Goal: Book appointment/travel/reservation

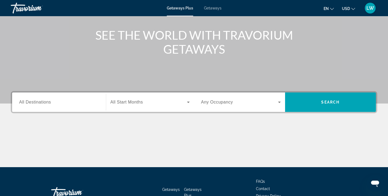
scroll to position [61, 0]
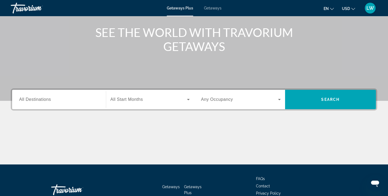
click at [133, 100] on span "All Start Months" at bounding box center [126, 99] width 33 height 5
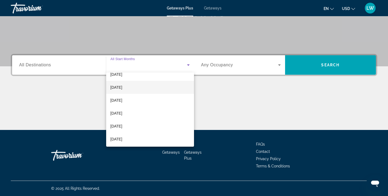
scroll to position [41, 0]
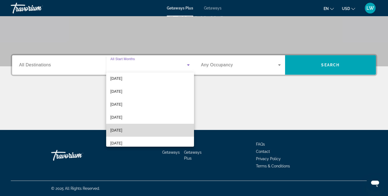
click at [122, 129] on span "[DATE]" at bounding box center [116, 130] width 12 height 6
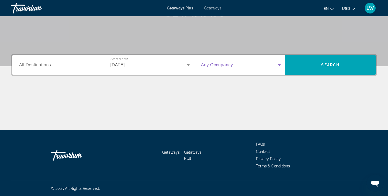
click at [280, 64] on icon "Search widget" at bounding box center [279, 65] width 6 height 6
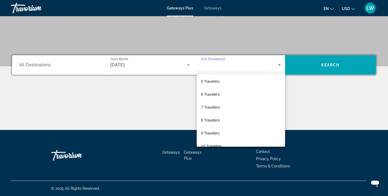
scroll to position [60, 0]
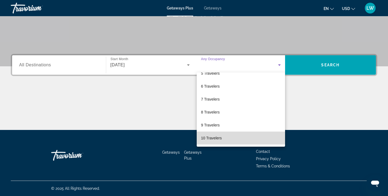
click at [221, 138] on span "10 Travelers" at bounding box center [211, 138] width 21 height 6
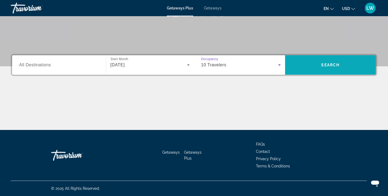
click at [339, 67] on span "Search" at bounding box center [330, 65] width 18 height 4
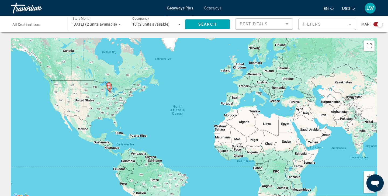
click at [43, 27] on div "Search widget" at bounding box center [36, 24] width 48 height 15
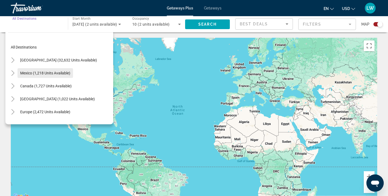
click at [39, 75] on span "Search widget" at bounding box center [45, 73] width 55 height 13
type input "**********"
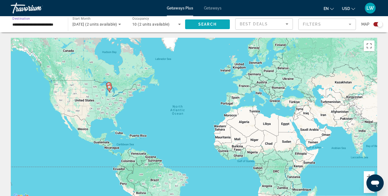
click at [211, 23] on span "Search" at bounding box center [207, 24] width 18 height 4
click at [177, 25] on icon "Search widget" at bounding box center [179, 24] width 6 height 6
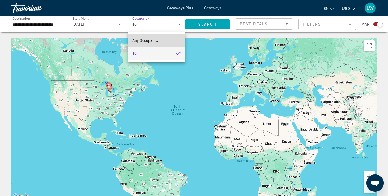
click at [176, 45] on mat-option "Any Occupancy" at bounding box center [156, 40] width 57 height 13
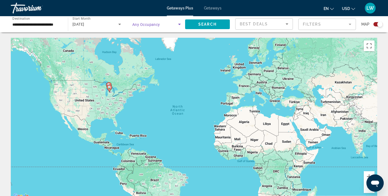
click at [180, 25] on icon "Search widget" at bounding box center [179, 24] width 6 height 6
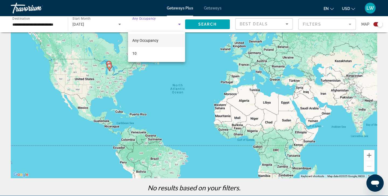
scroll to position [28, 0]
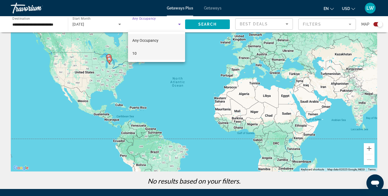
click at [158, 55] on mat-option "10" at bounding box center [156, 53] width 57 height 13
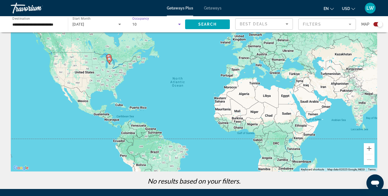
click at [180, 24] on icon "Search widget" at bounding box center [179, 24] width 3 height 1
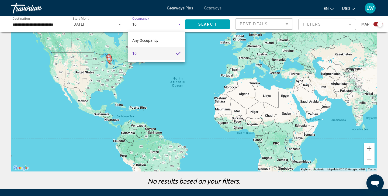
click at [139, 53] on mat-option "10" at bounding box center [156, 53] width 57 height 13
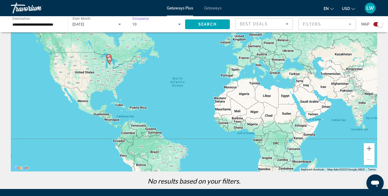
click at [144, 25] on div "10" at bounding box center [155, 24] width 46 height 6
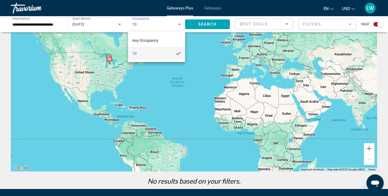
click at [139, 23] on div at bounding box center [194, 98] width 388 height 196
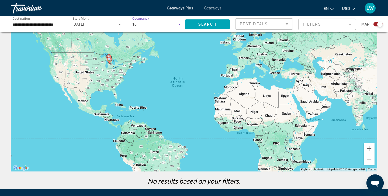
click at [137, 23] on div "10" at bounding box center [155, 24] width 46 height 6
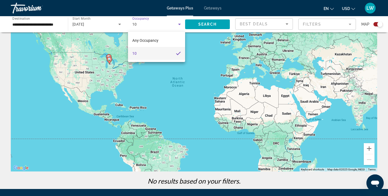
click at [137, 23] on div at bounding box center [194, 98] width 388 height 196
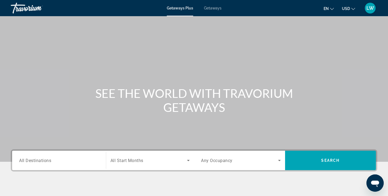
click at [190, 159] on icon "Search widget" at bounding box center [188, 160] width 6 height 6
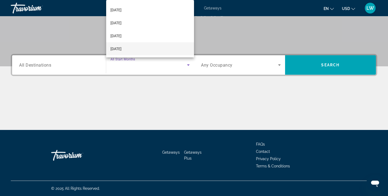
scroll to position [74, 0]
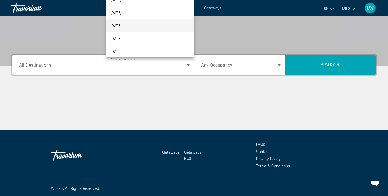
click at [143, 23] on mat-option "[DATE]" at bounding box center [150, 25] width 88 height 13
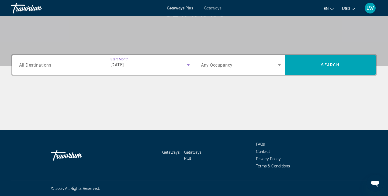
click at [215, 66] on span "Any Occupancy" at bounding box center [217, 64] width 32 height 5
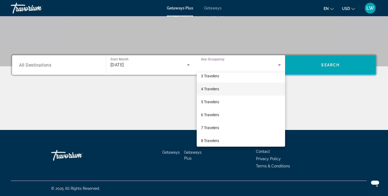
scroll to position [34, 0]
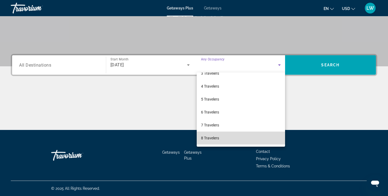
click at [214, 138] on span "8 Travelers" at bounding box center [210, 138] width 18 height 6
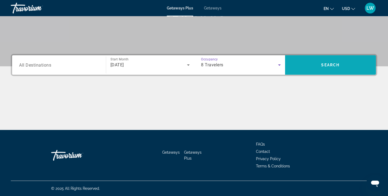
click at [337, 63] on span "Search" at bounding box center [330, 65] width 18 height 4
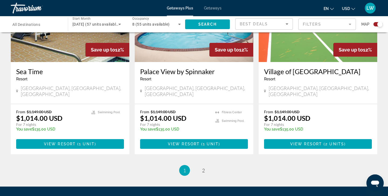
scroll to position [851, 0]
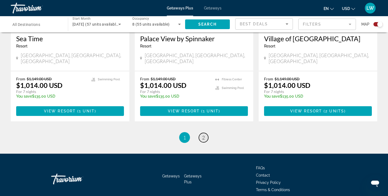
click at [205, 133] on link "page 2" at bounding box center [203, 137] width 9 height 9
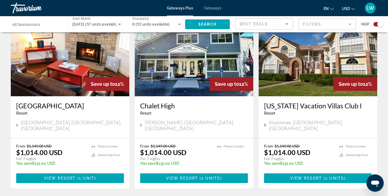
scroll to position [590, 0]
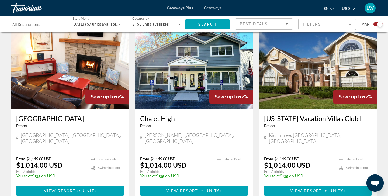
click at [313, 65] on img "Main content" at bounding box center [318, 66] width 119 height 86
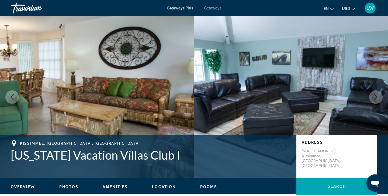
click at [379, 97] on button "Next image" at bounding box center [375, 96] width 13 height 13
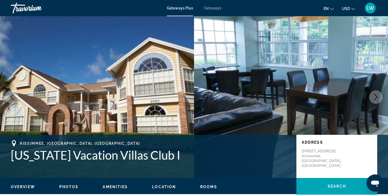
click at [379, 97] on button "Next image" at bounding box center [375, 96] width 13 height 13
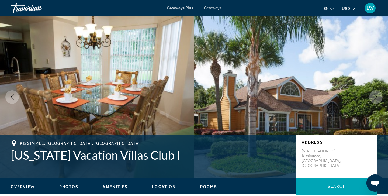
click at [379, 97] on button "Next image" at bounding box center [375, 96] width 13 height 13
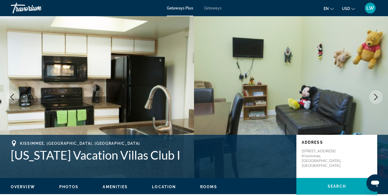
click at [379, 98] on button "Next image" at bounding box center [375, 96] width 13 height 13
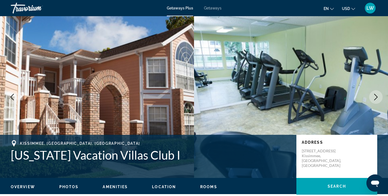
click at [379, 98] on button "Next image" at bounding box center [375, 96] width 13 height 13
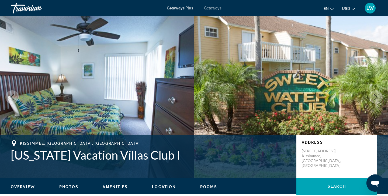
click at [379, 99] on button "Next image" at bounding box center [375, 96] width 13 height 13
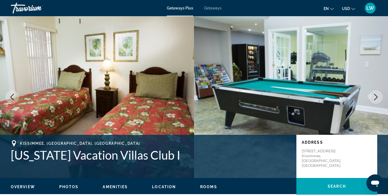
click at [379, 99] on button "Next image" at bounding box center [375, 96] width 13 height 13
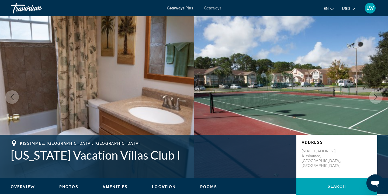
click at [379, 100] on button "Next image" at bounding box center [375, 96] width 13 height 13
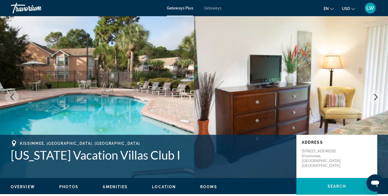
click at [375, 93] on button "Next image" at bounding box center [375, 96] width 13 height 13
